Goal: Book appointment/travel/reservation

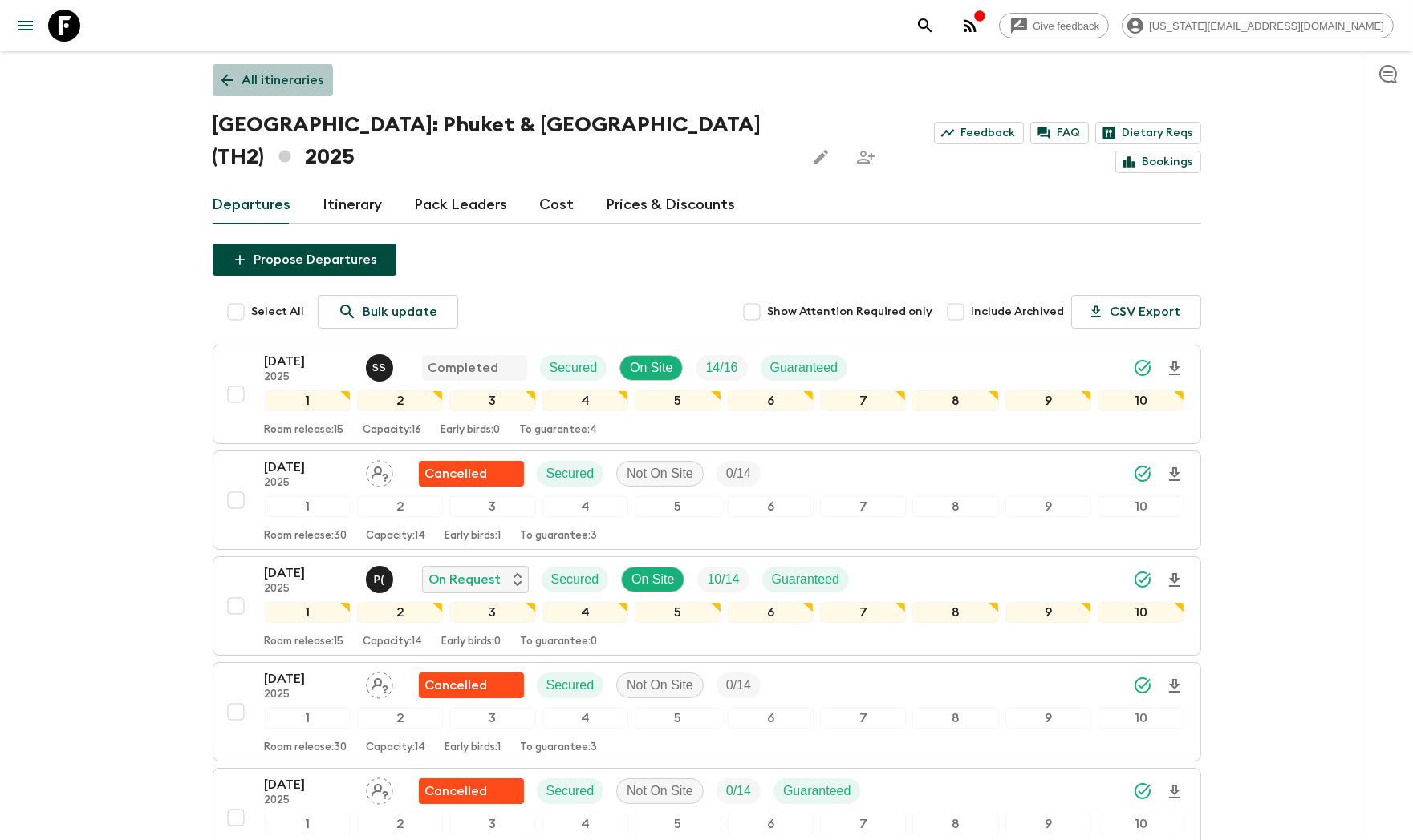
click at [248, 85] on p "All itineraries" at bounding box center [283, 80] width 82 height 19
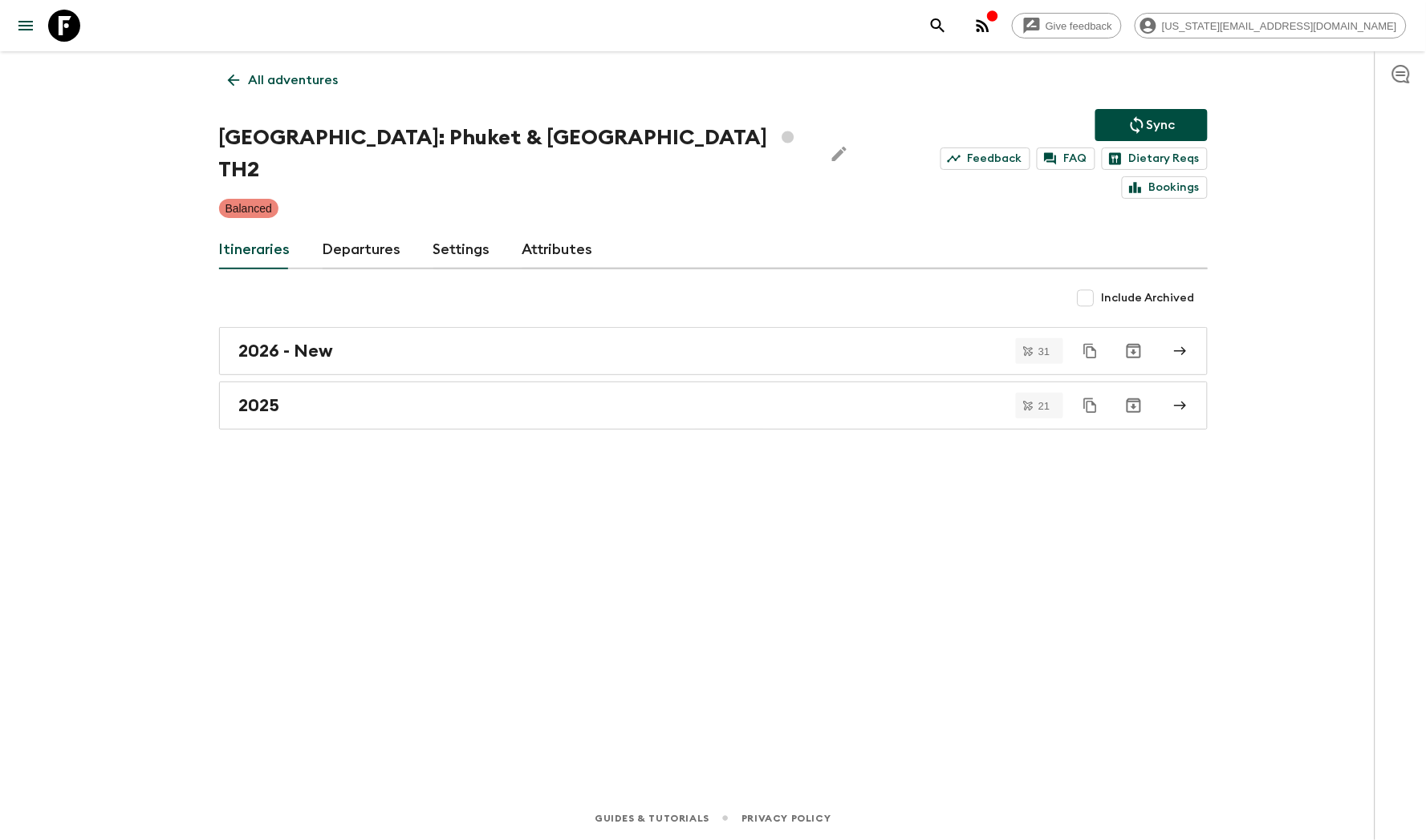
click at [276, 80] on p "All adventures" at bounding box center [293, 80] width 90 height 19
click at [276, 80] on div "All adventures [GEOGRAPHIC_DATA]: Phuket & Andaman Coast TH2 Sync Feedback FAQ …" at bounding box center [712, 401] width 1026 height 701
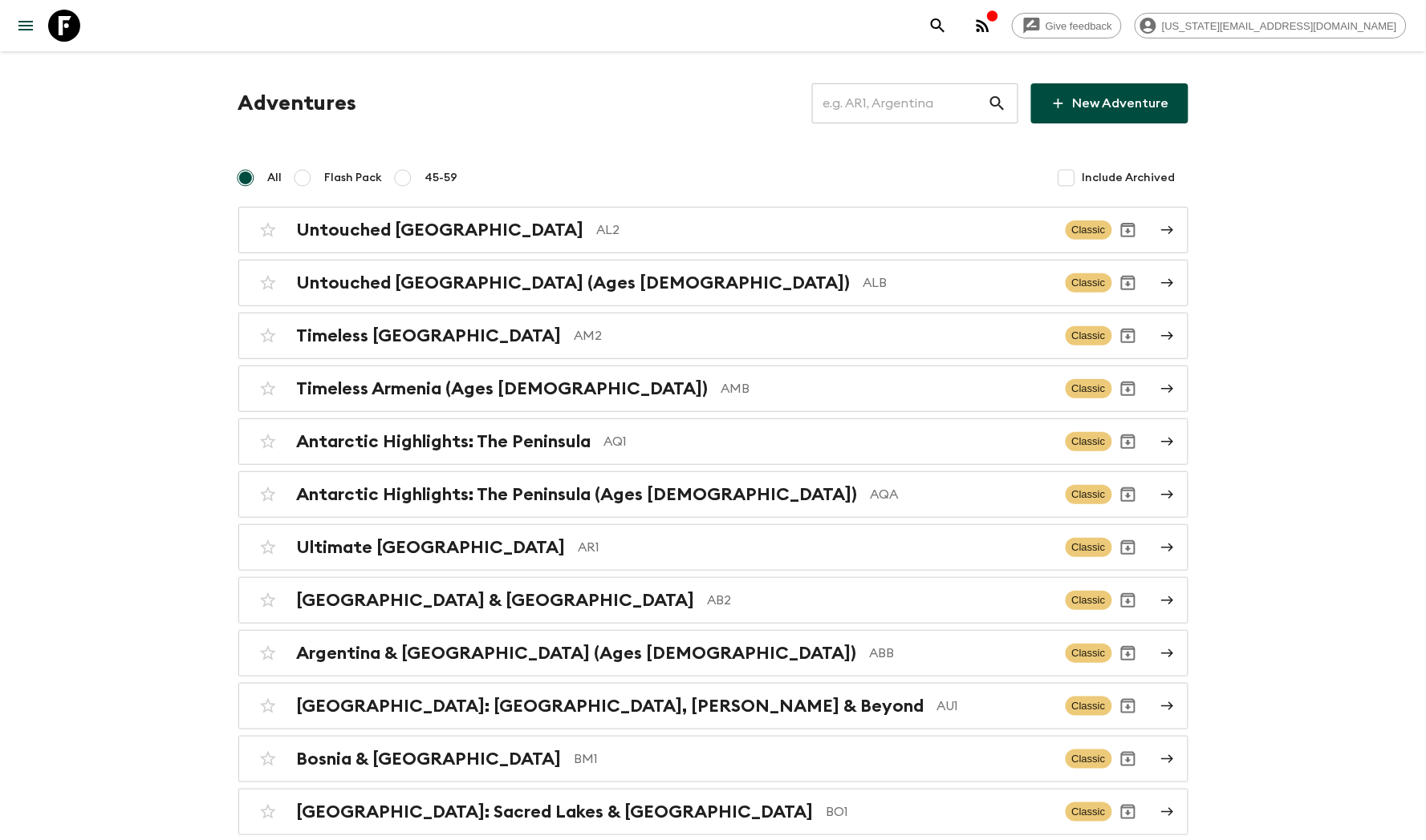
drag, startPoint x: 824, startPoint y: 127, endPoint x: 934, endPoint y: 116, distance: 110.5
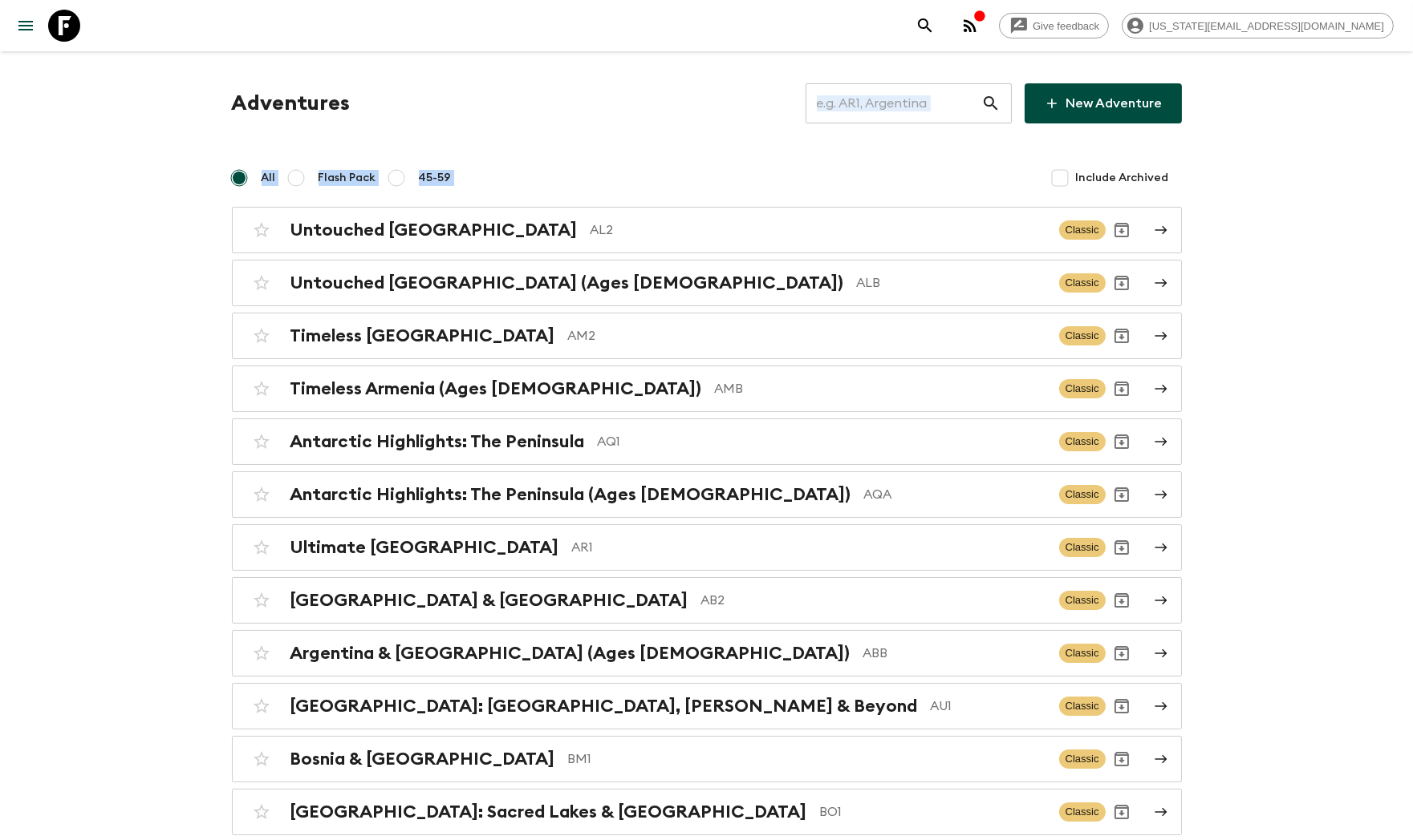
click at [925, 111] on input "text" at bounding box center [893, 103] width 176 height 45
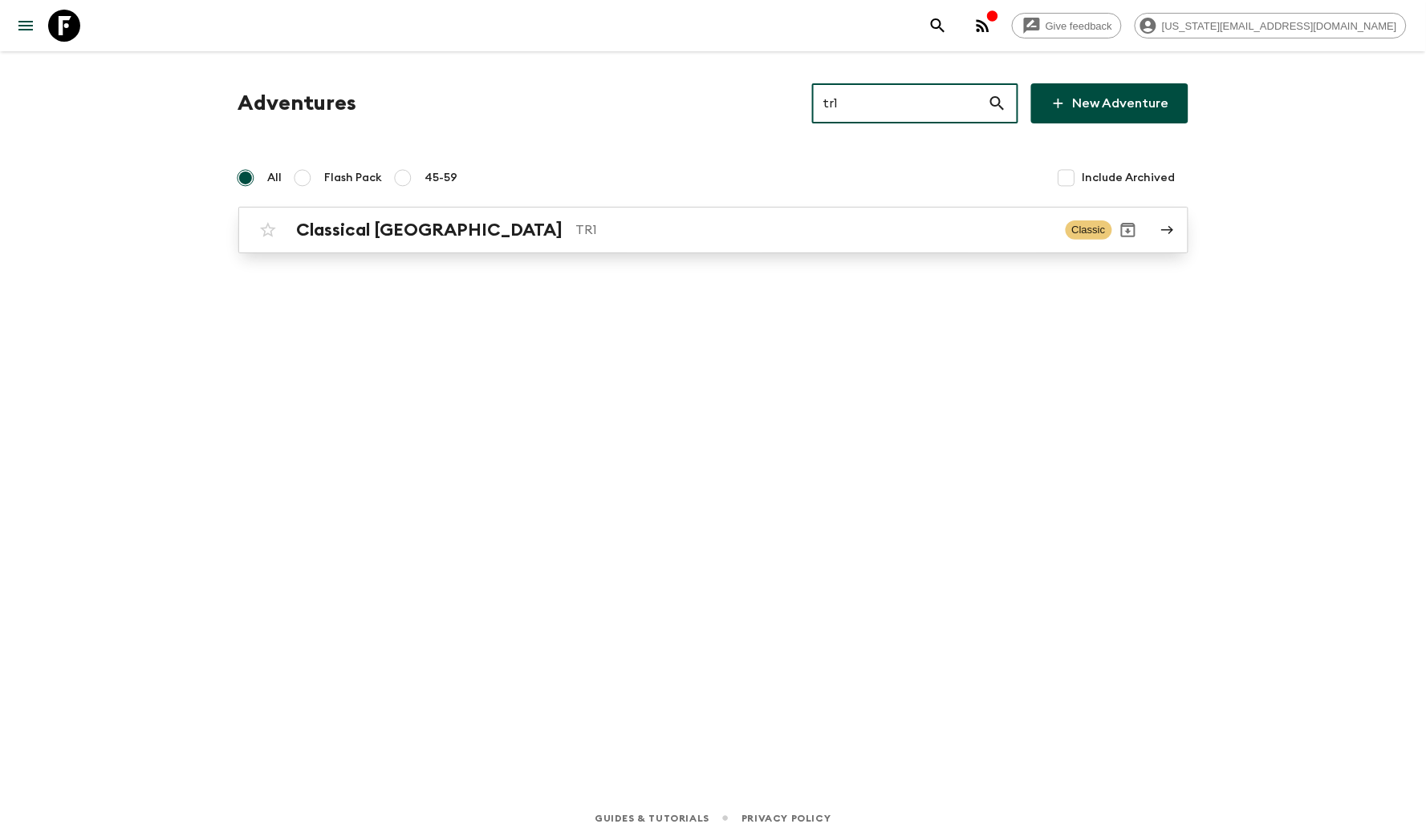
type input "tr1"
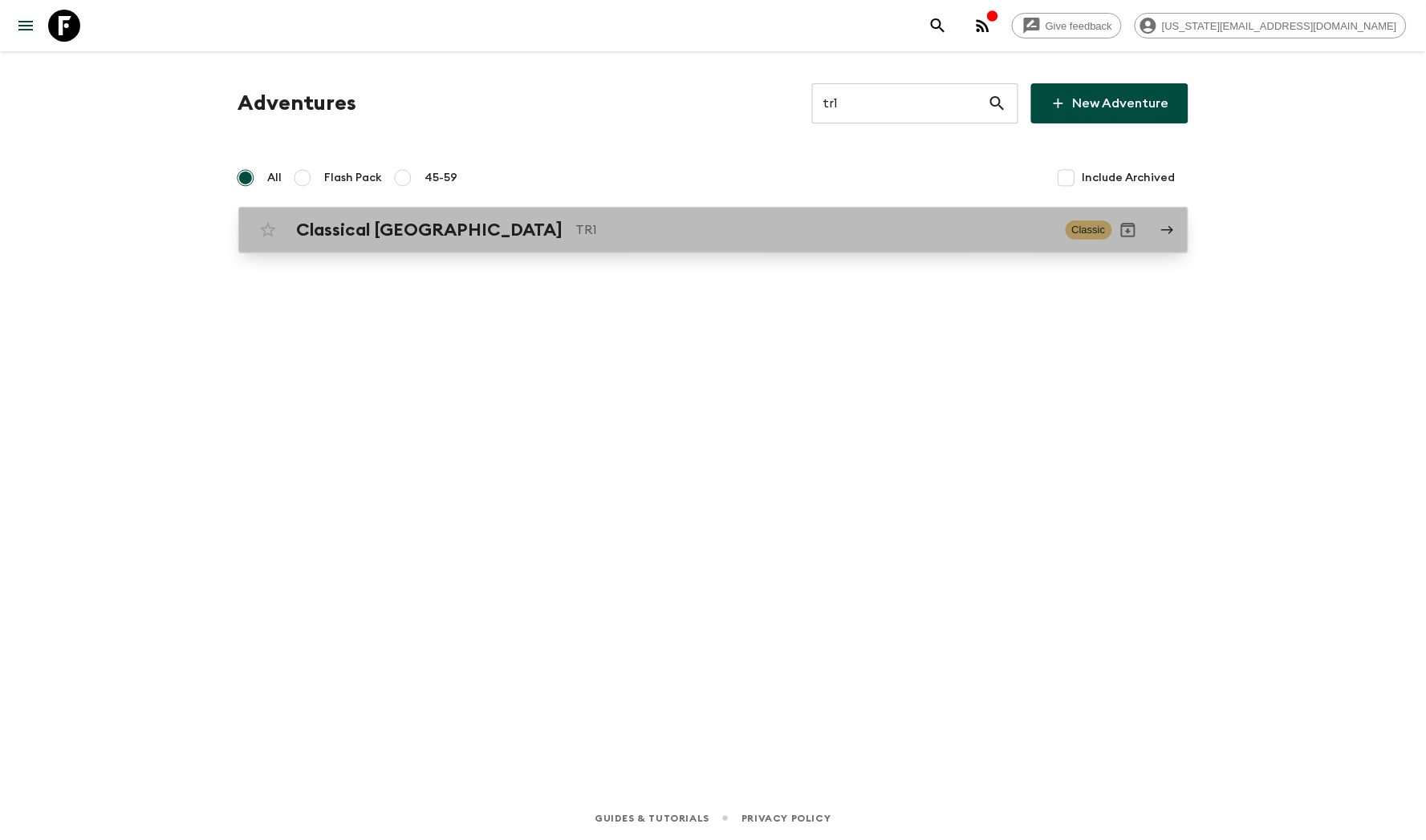
click at [727, 222] on p "TR1" at bounding box center [814, 230] width 477 height 19
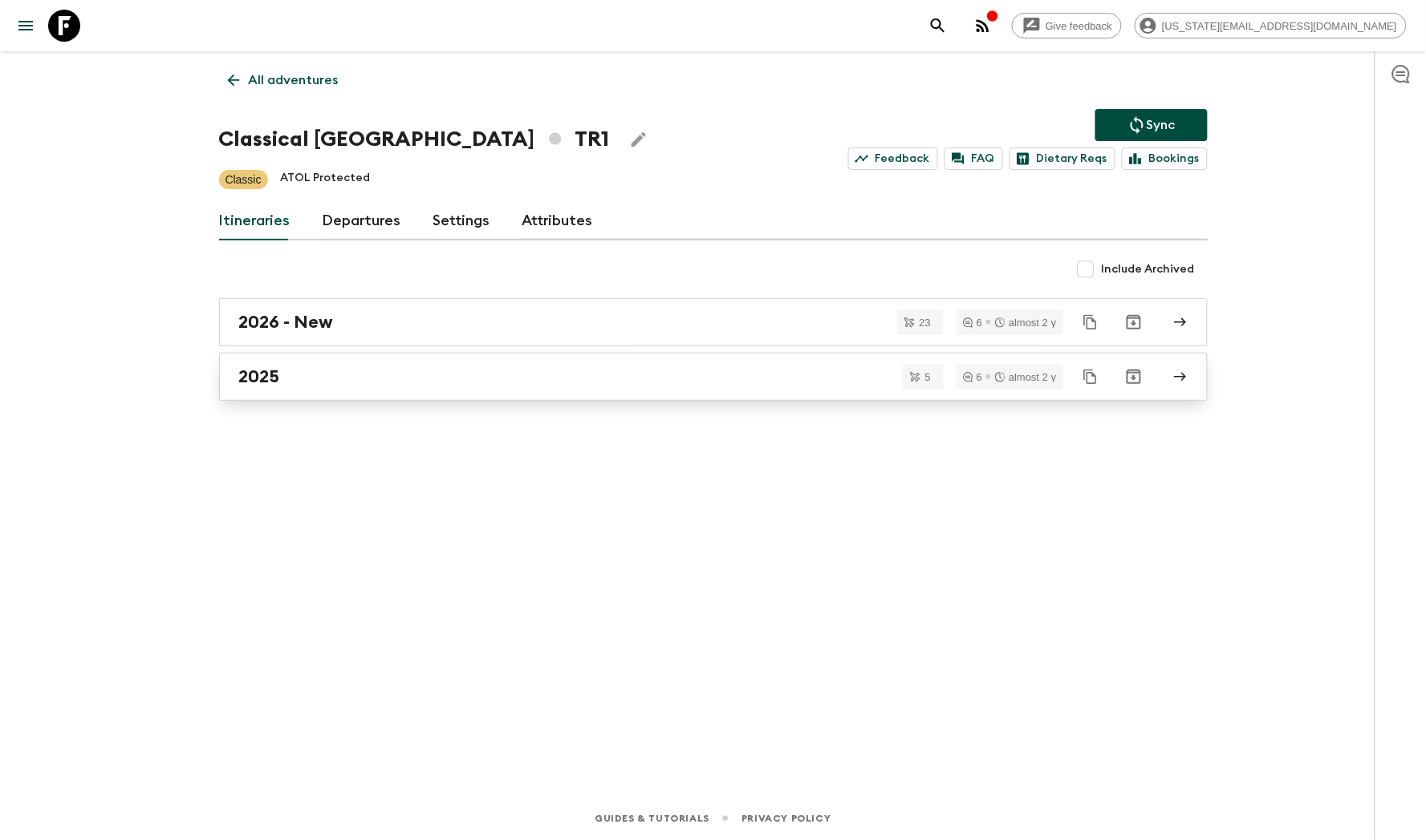
click at [313, 376] on div "2025" at bounding box center [697, 377] width 918 height 21
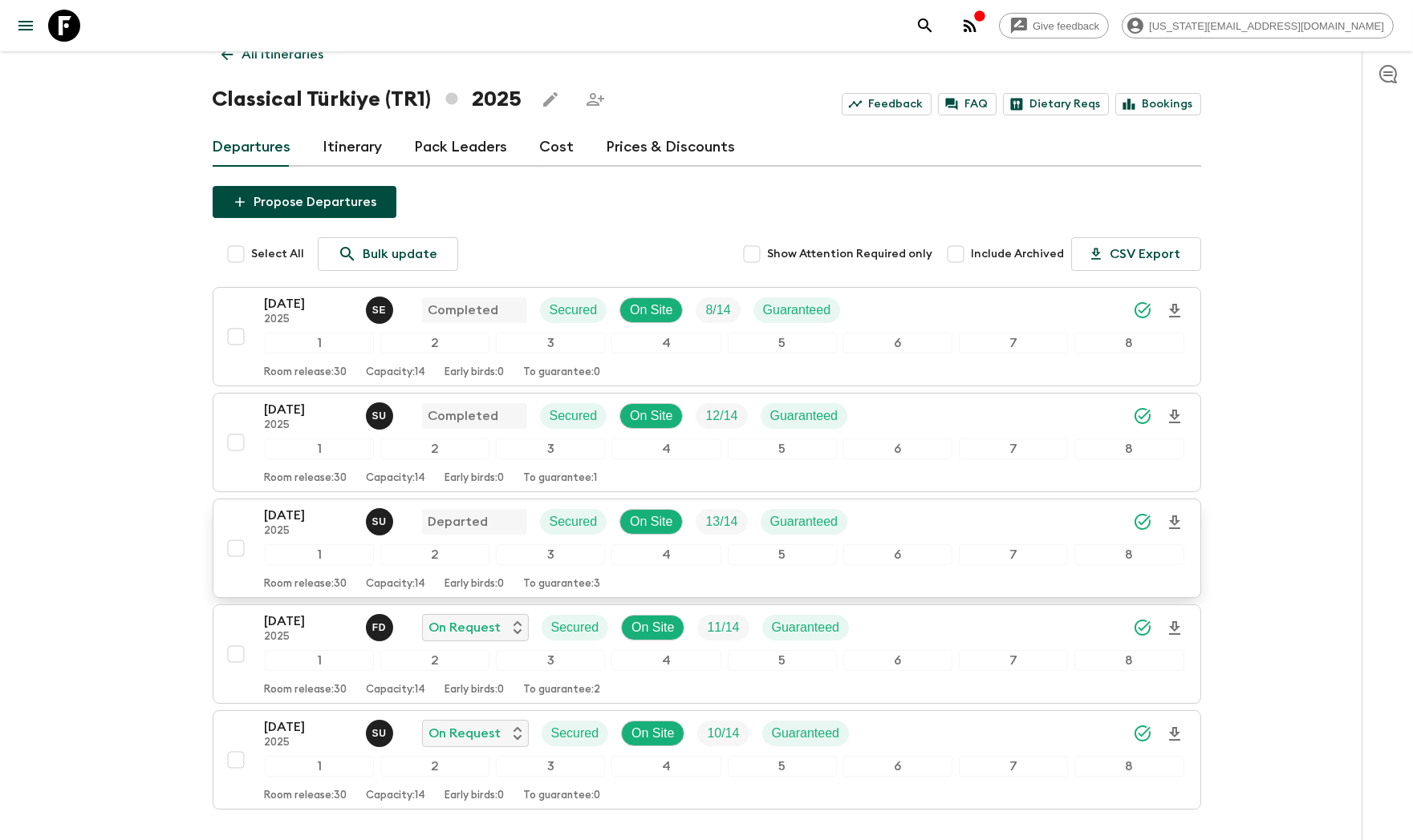
scroll to position [39, 0]
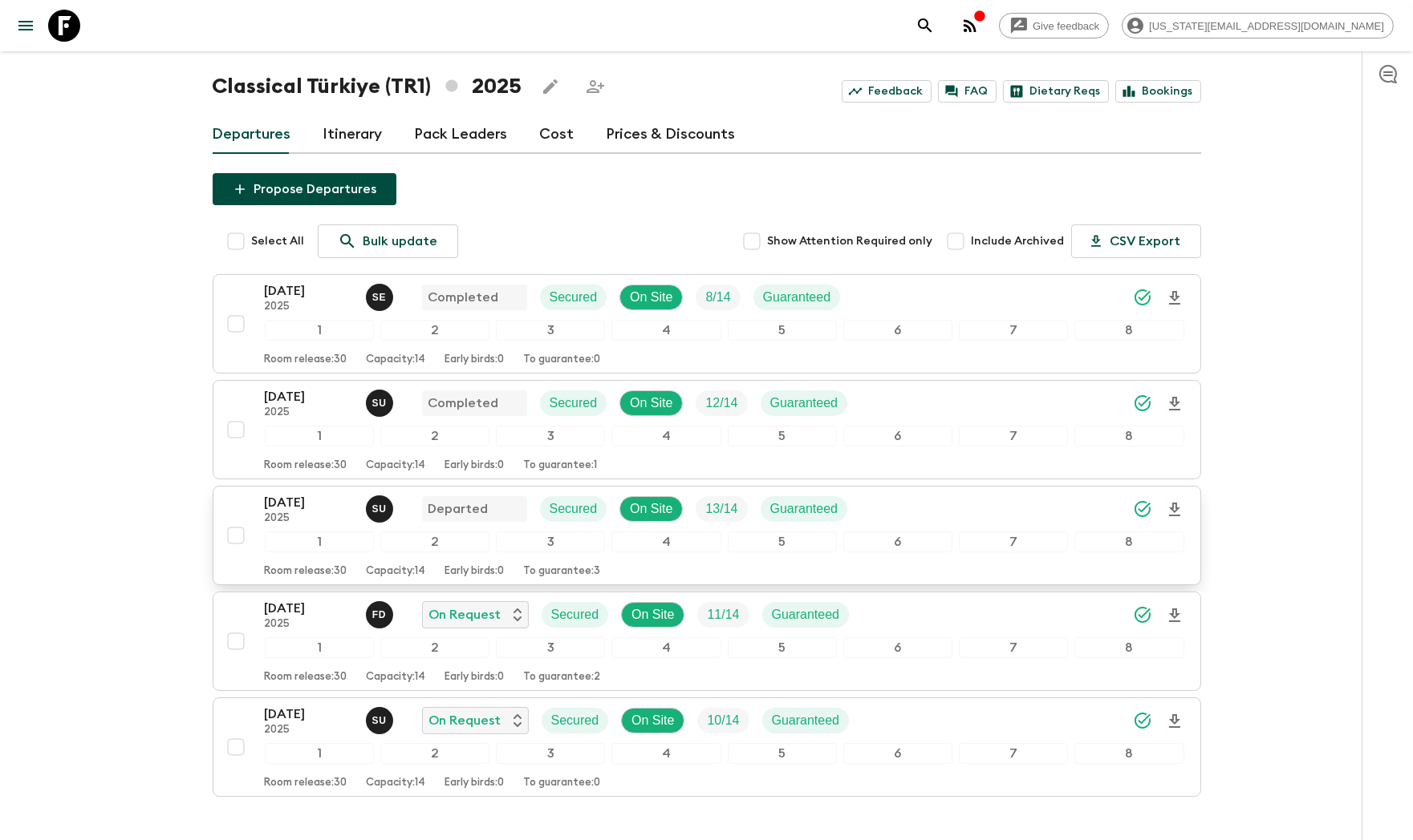
click at [292, 514] on p "2025" at bounding box center [308, 519] width 88 height 13
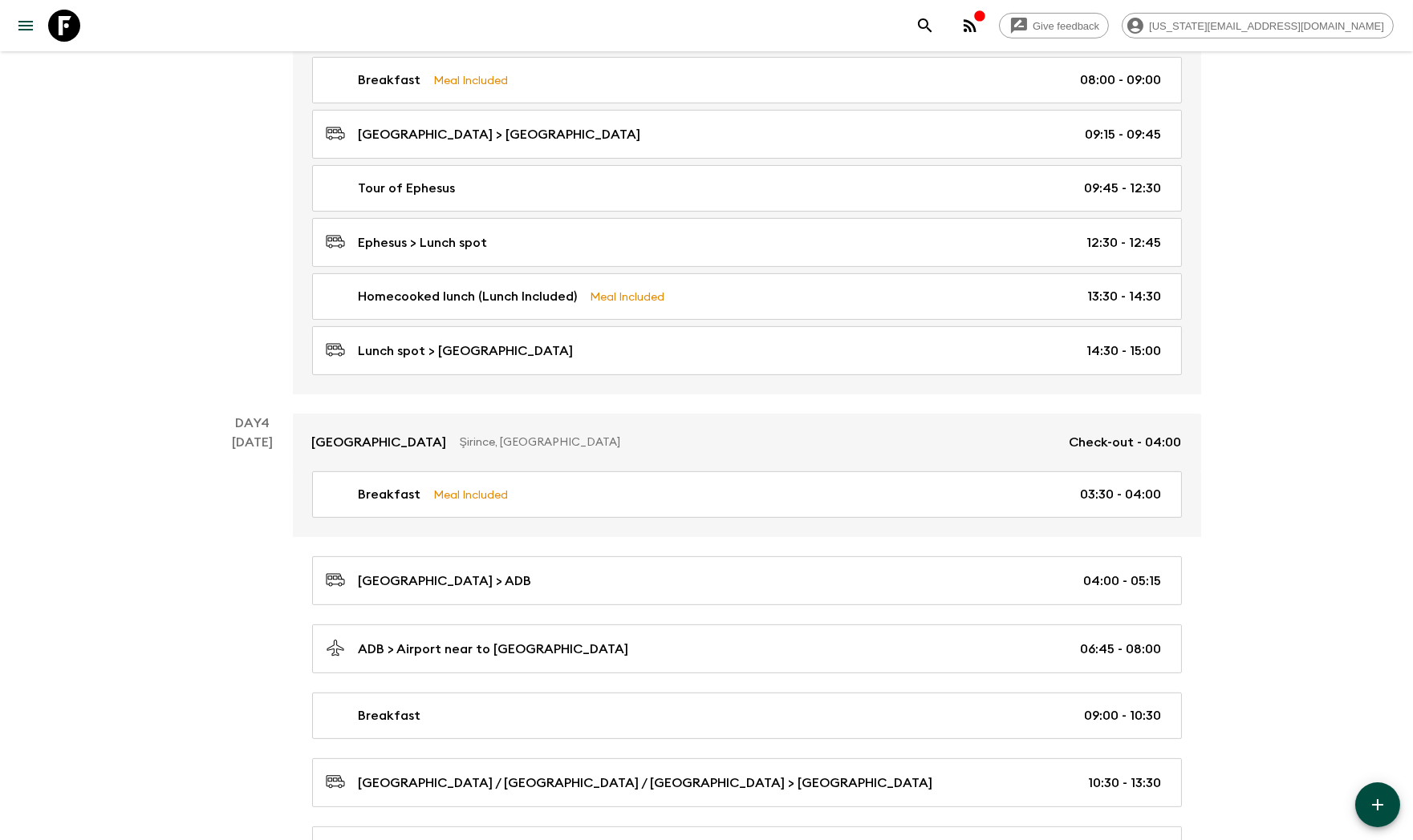
scroll to position [1277, 0]
